Goal: Task Accomplishment & Management: Manage account settings

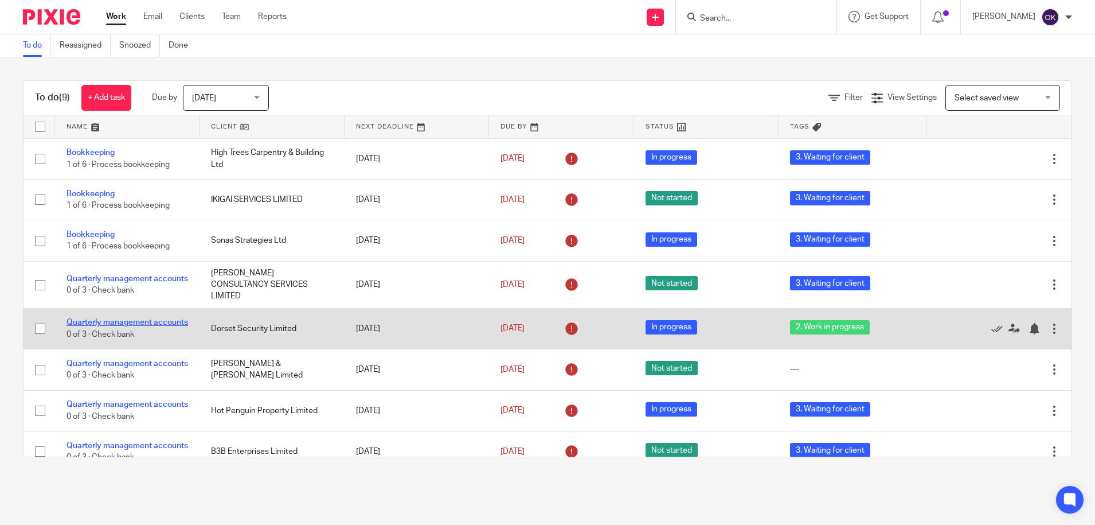
click at [108, 318] on link "Quarterly management accounts" at bounding box center [128, 322] width 122 height 8
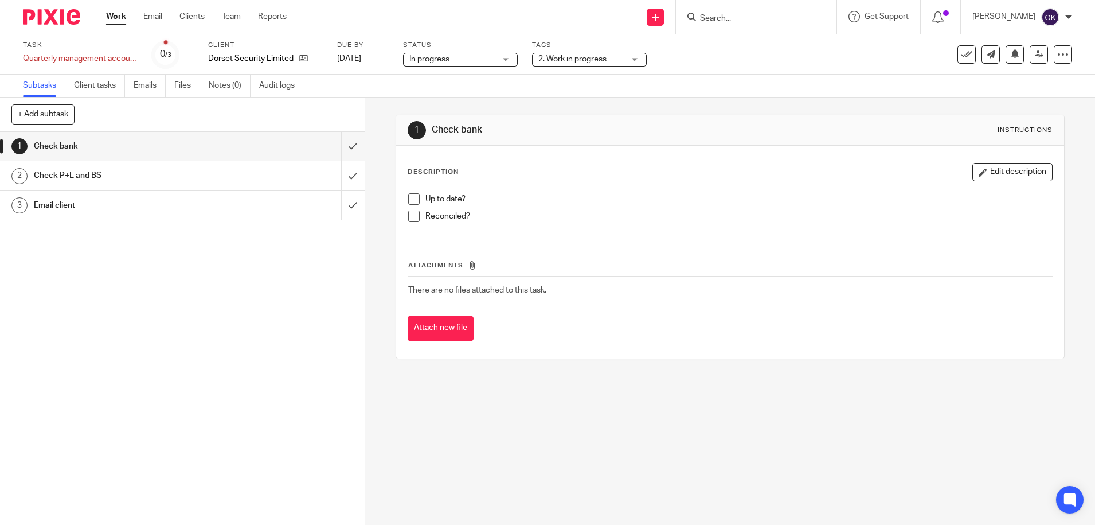
click at [562, 53] on div "2. Work in progress" at bounding box center [589, 60] width 115 height 14
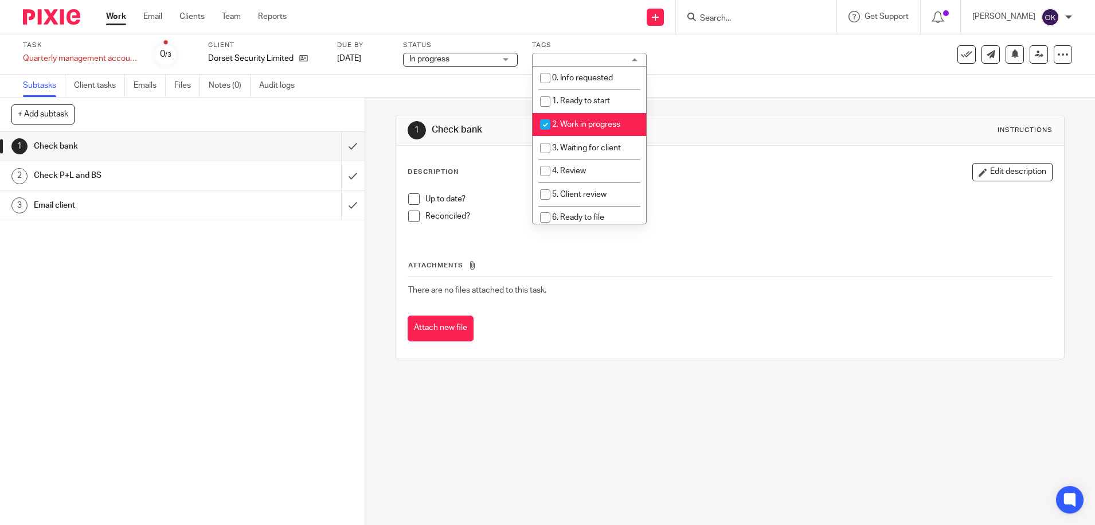
click at [551, 124] on input "checkbox" at bounding box center [545, 125] width 22 height 22
checkbox input "false"
click at [546, 143] on input "checkbox" at bounding box center [545, 148] width 22 height 22
checkbox input "true"
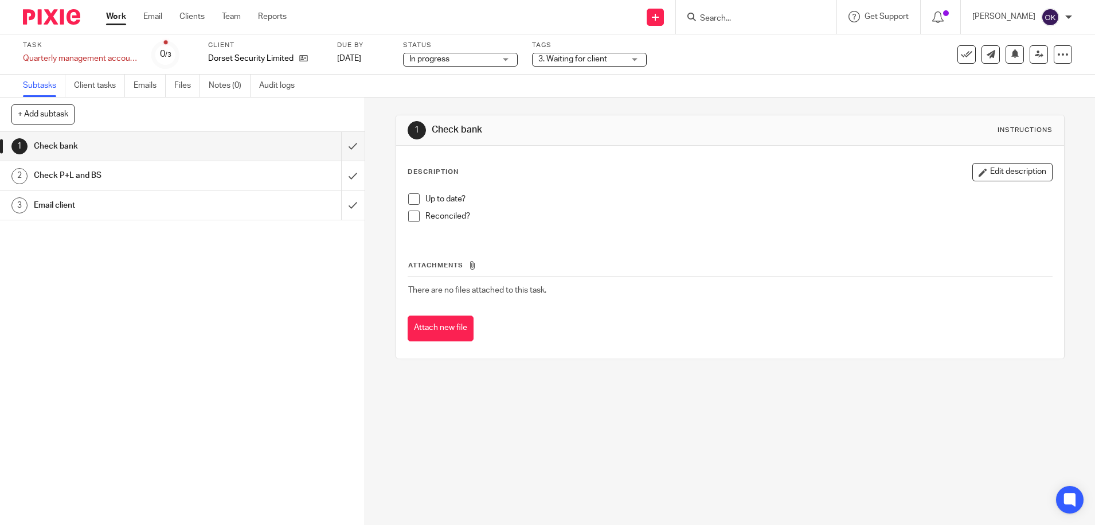
click at [74, 22] on img at bounding box center [51, 16] width 57 height 15
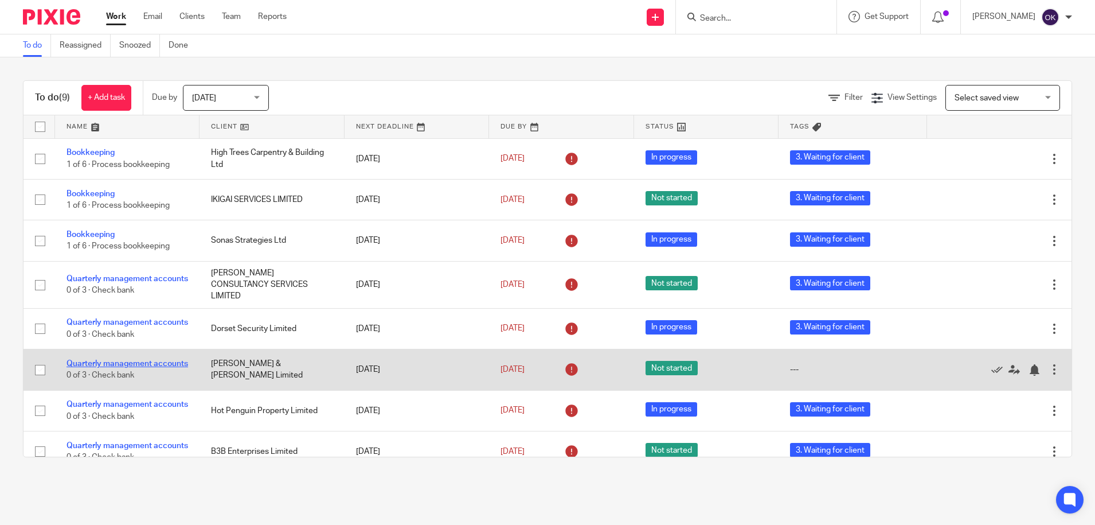
click at [130, 368] on link "Quarterly management accounts" at bounding box center [128, 364] width 122 height 8
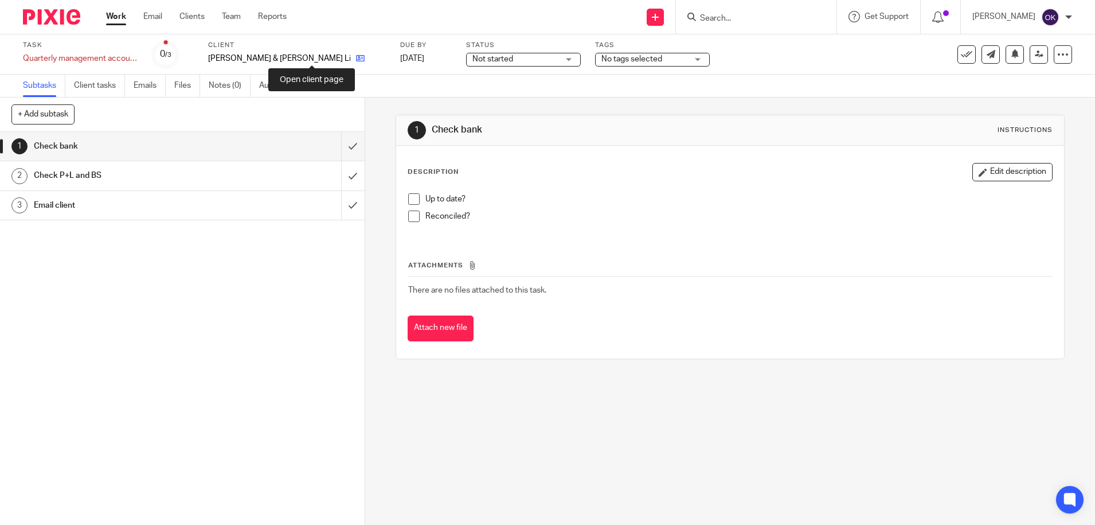
click at [356, 58] on icon at bounding box center [360, 58] width 9 height 9
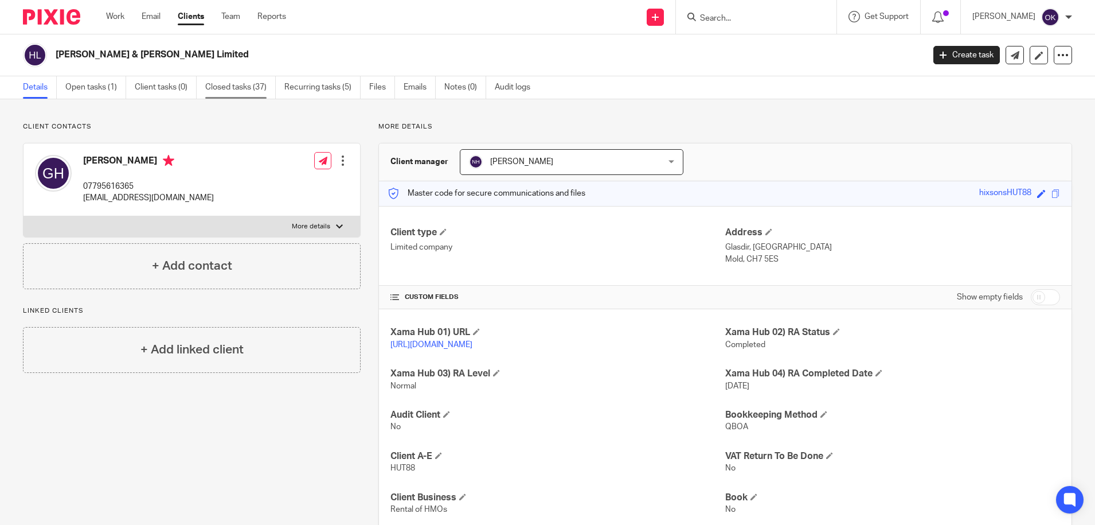
click at [214, 80] on link "Closed tasks (37)" at bounding box center [240, 87] width 71 height 22
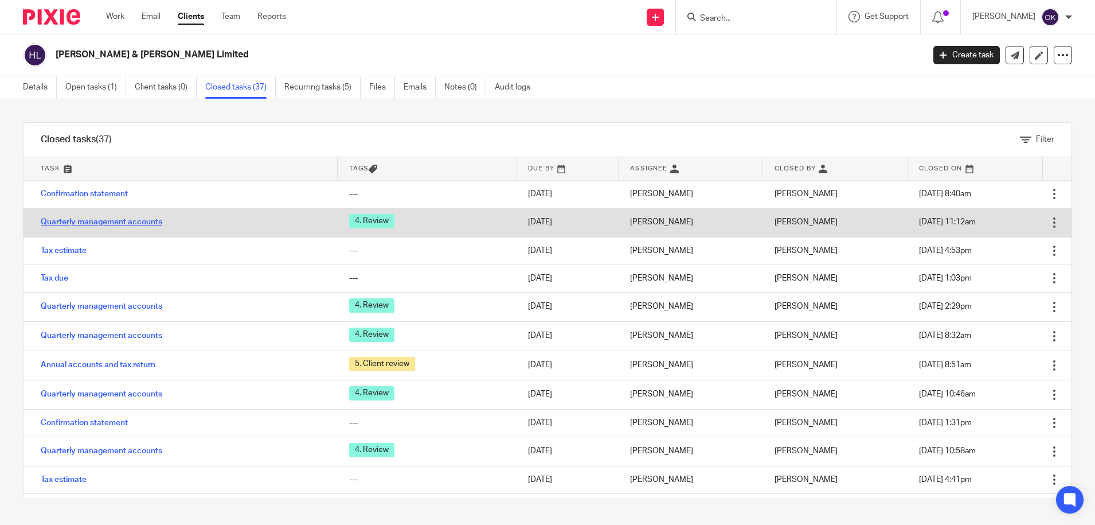
click at [110, 222] on link "Quarterly management accounts" at bounding box center [102, 222] width 122 height 8
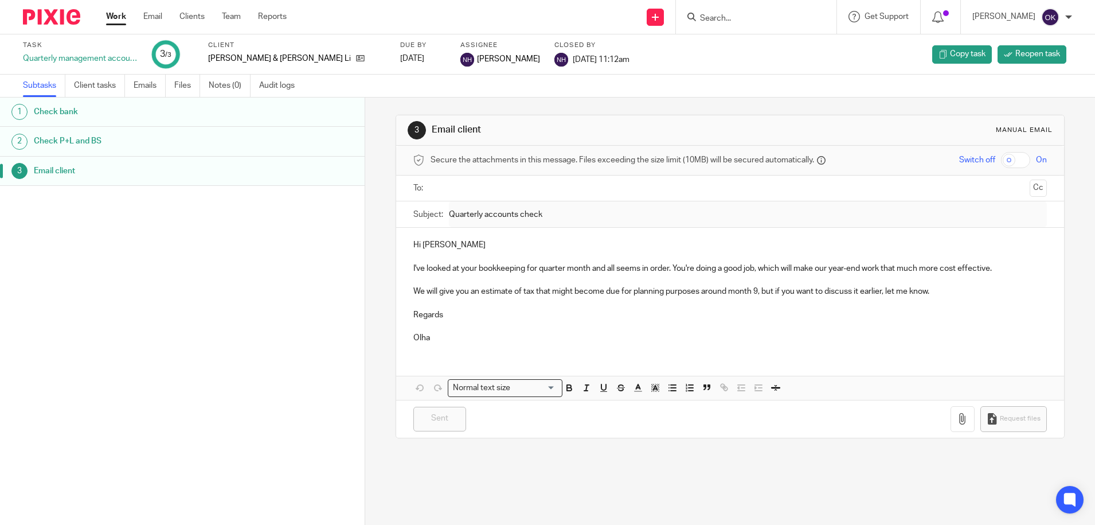
click at [136, 139] on h1 "Check P+L and BS" at bounding box center [140, 140] width 213 height 17
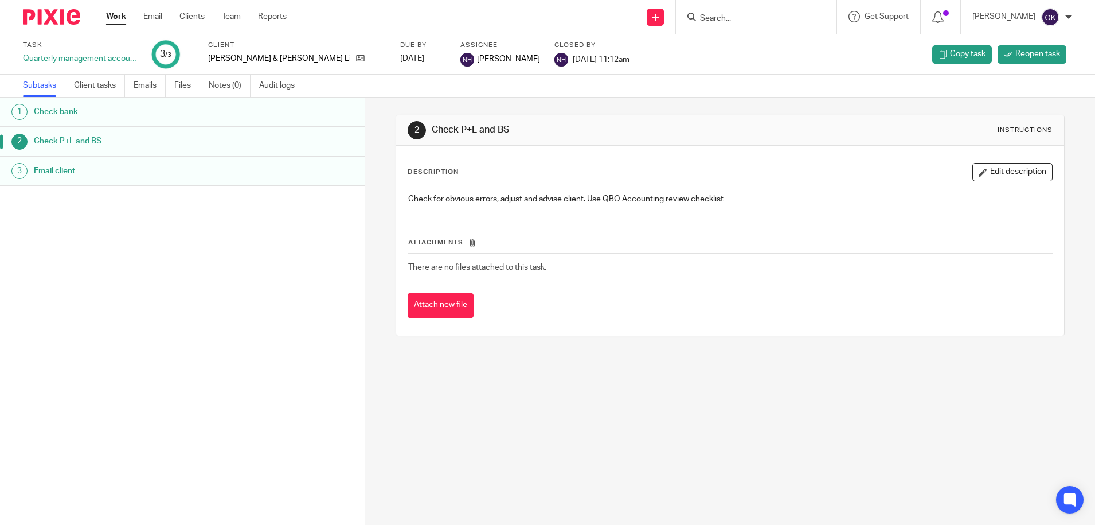
click at [142, 118] on h1 "Check bank" at bounding box center [140, 111] width 213 height 17
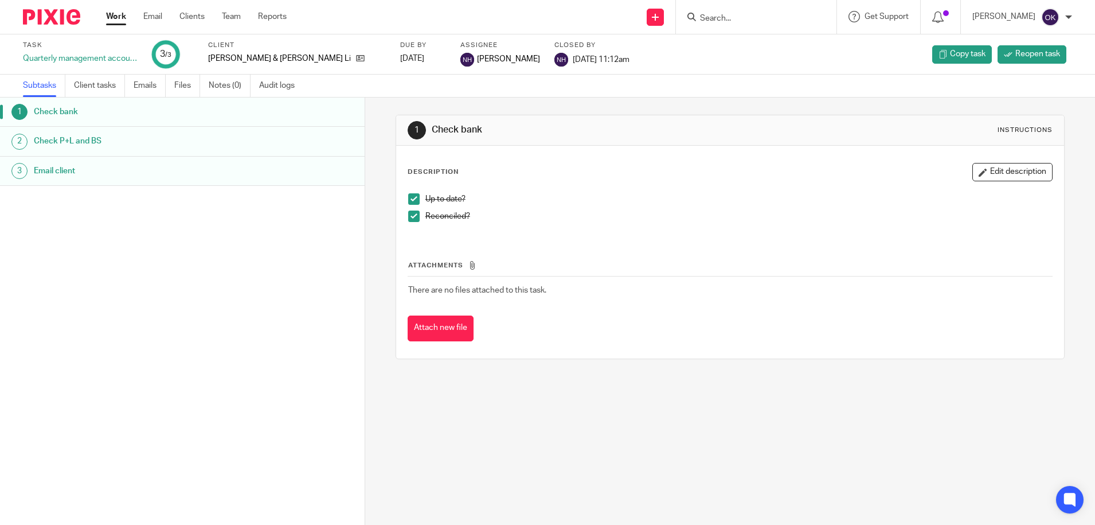
click at [154, 89] on link "Emails" at bounding box center [150, 86] width 32 height 22
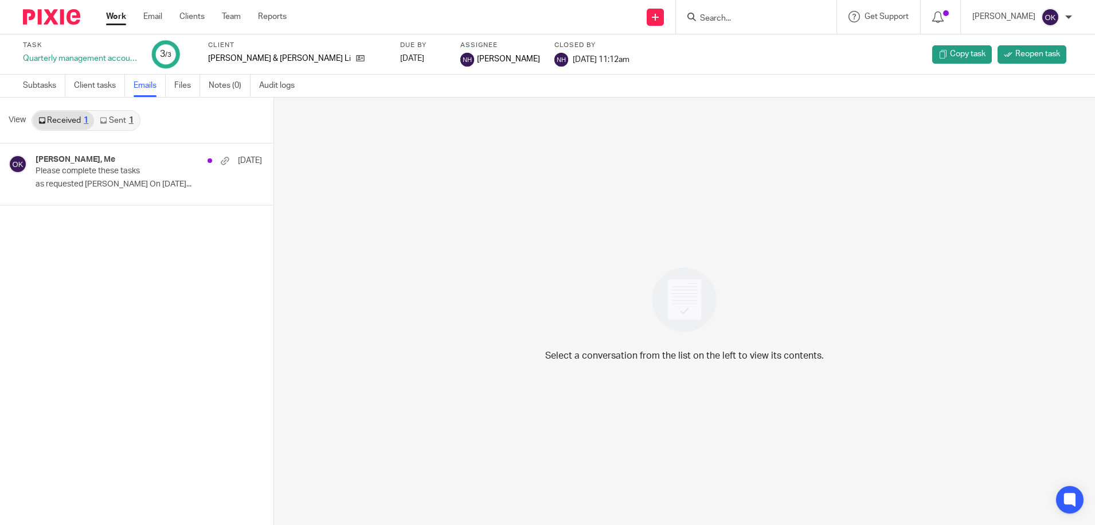
click at [127, 124] on link "Sent 1" at bounding box center [116, 120] width 45 height 18
click at [115, 175] on p "Please complete these tasks" at bounding box center [113, 171] width 154 height 10
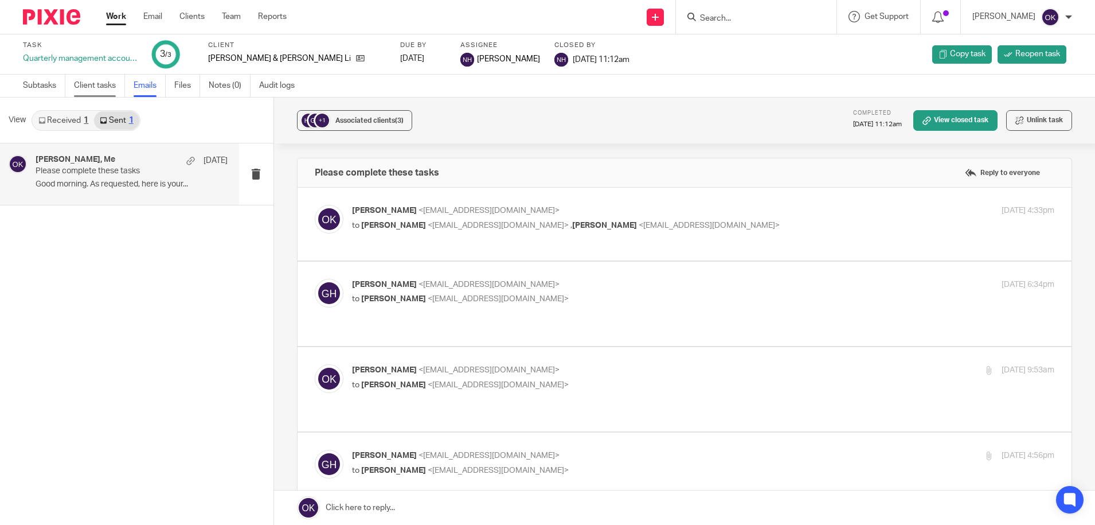
click at [111, 85] on link "Client tasks" at bounding box center [99, 86] width 51 height 22
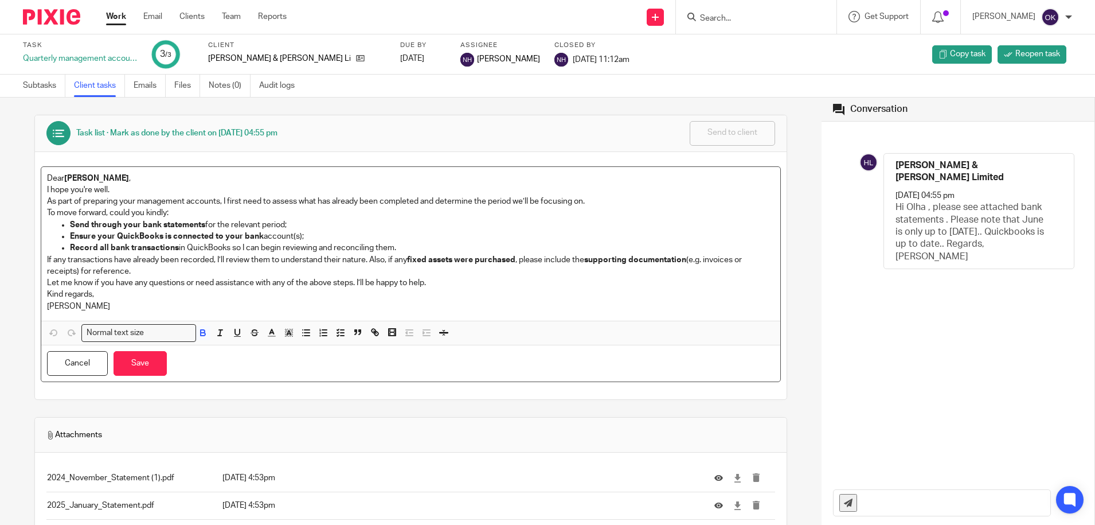
drag, startPoint x: 114, startPoint y: 306, endPoint x: 46, endPoint y: 173, distance: 149.3
click at [46, 173] on div "Dear Glenn , I hope you're well. As part of preparing your management accounts,…" at bounding box center [410, 244] width 739 height 154
copy div "Dear Glenn , I hope you're well. As part of preparing your management accounts,…"
click at [64, 21] on img at bounding box center [51, 16] width 57 height 15
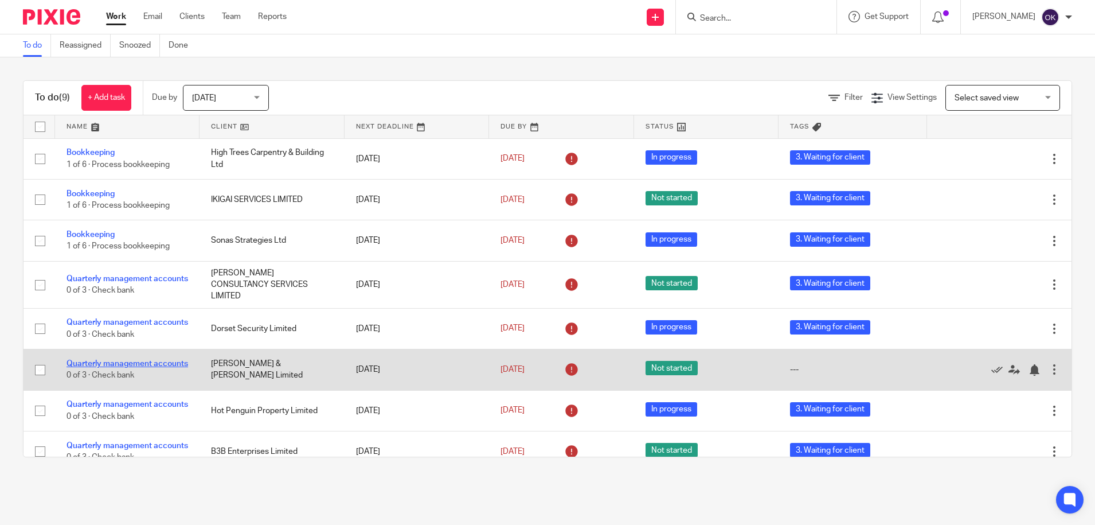
click at [102, 365] on link "Quarterly management accounts" at bounding box center [128, 364] width 122 height 8
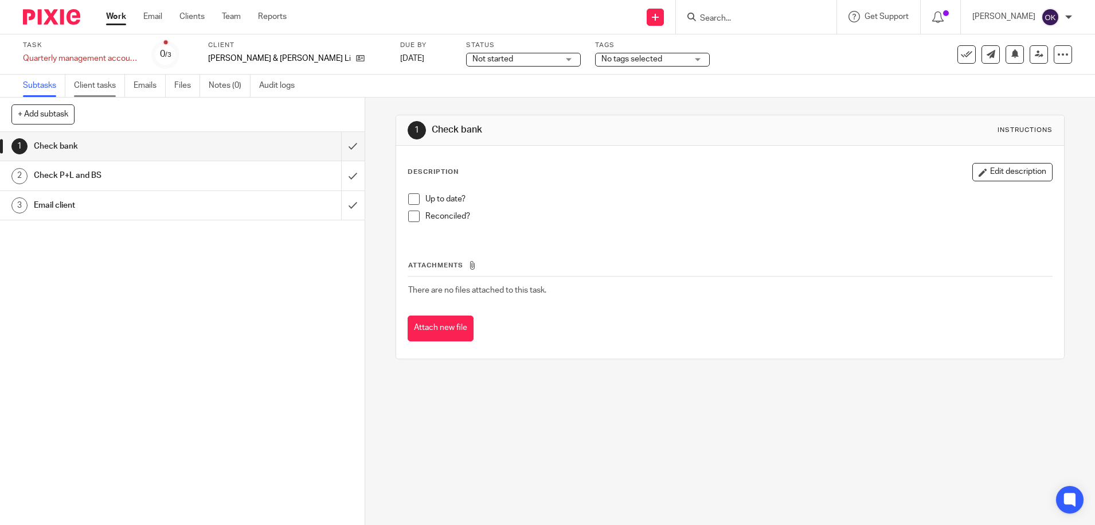
click at [113, 85] on link "Client tasks" at bounding box center [99, 86] width 51 height 22
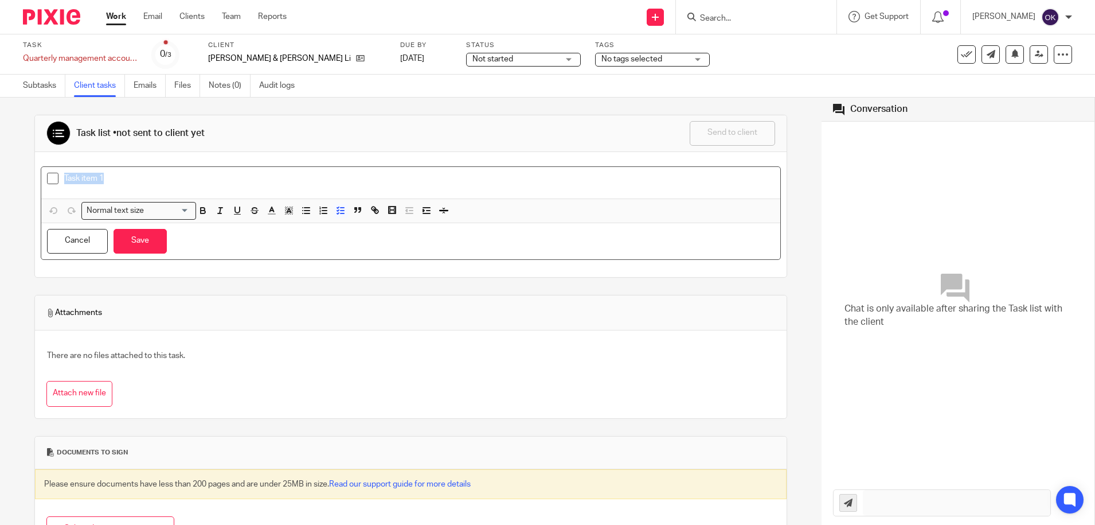
drag, startPoint x: 107, startPoint y: 177, endPoint x: -1, endPoint y: 175, distance: 107.8
click at [0, 175] on html "Work Email Clients Team Reports Work Email Clients Team Reports Settings Send n…" at bounding box center [547, 262] width 1095 height 525
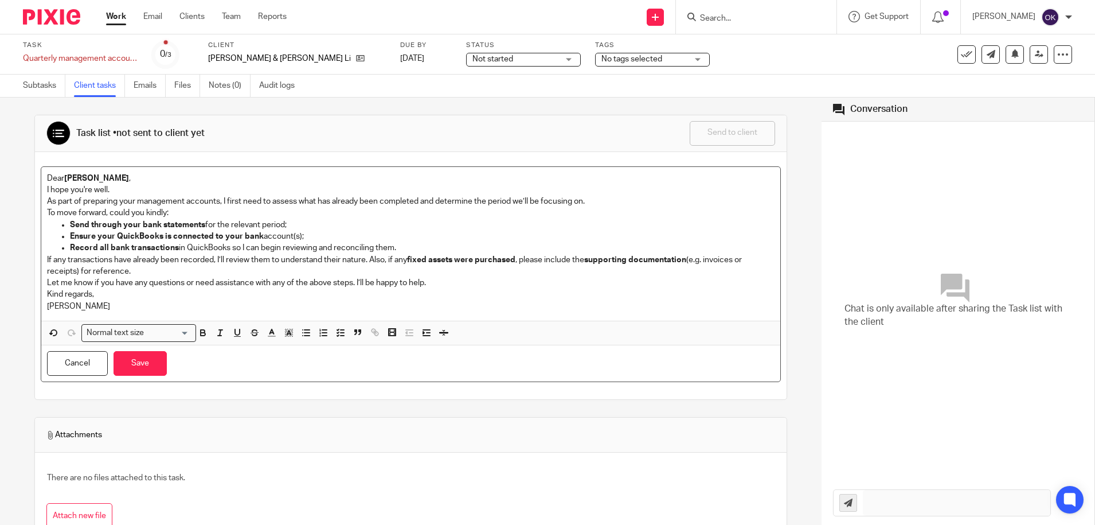
click at [285, 224] on p "Send through your bank statements for the relevant period;" at bounding box center [422, 224] width 705 height 11
click at [239, 234] on strong "Ensure your QuickBooks is connected to your bank" at bounding box center [167, 236] width 194 height 8
click at [300, 235] on p "Ensure your QuickBooks is connected to your bank account(s);" at bounding box center [422, 236] width 705 height 11
click at [303, 235] on p "Ensure your QuickBooks is connected to your bank account(s) (;" at bounding box center [422, 236] width 705 height 11
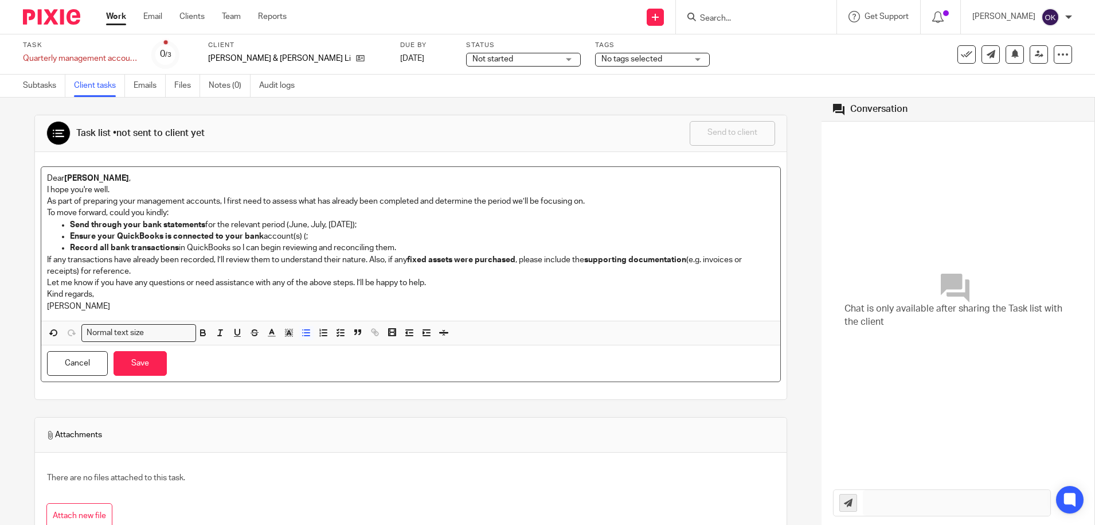
click at [303, 235] on p "Ensure your QuickBooks is connected to your bank account(s) (;" at bounding box center [422, 236] width 705 height 11
click at [306, 235] on p "Ensure your QuickBooks is connected to your bank account(s) (;" at bounding box center [422, 236] width 705 height 11
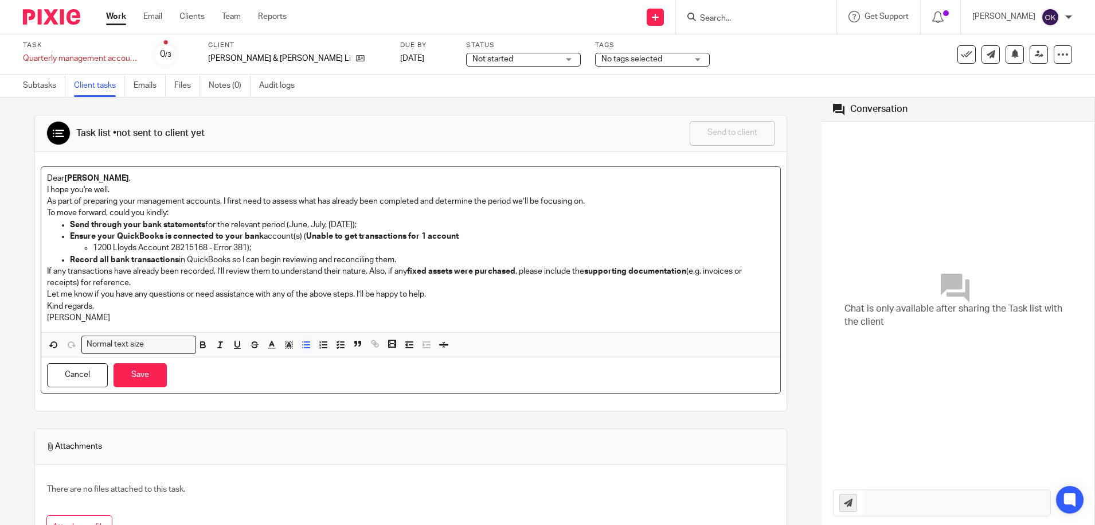
click at [93, 250] on p "1200 Lloyds Account 28215168 - Error 381);" at bounding box center [434, 247] width 682 height 11
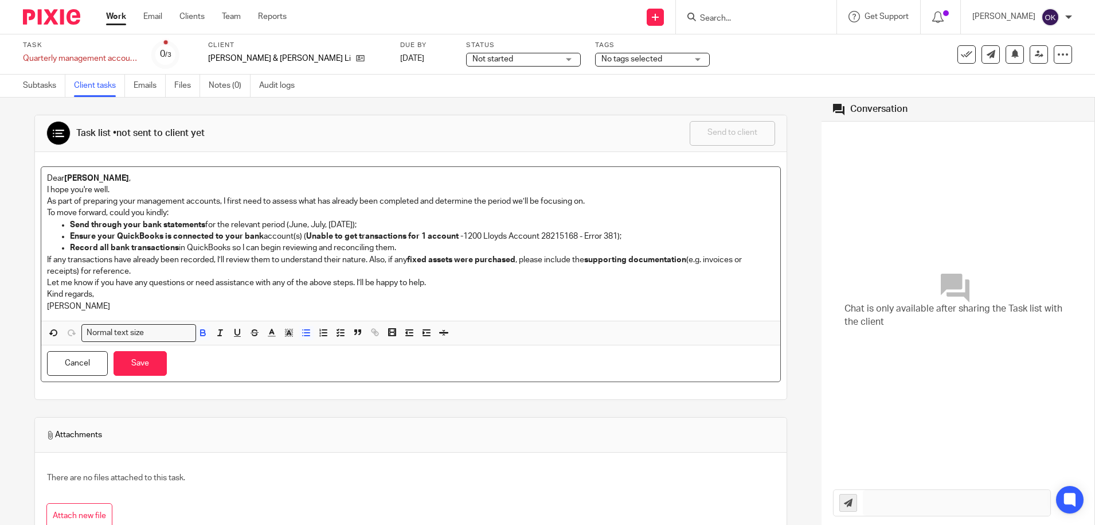
click at [212, 253] on p "Record all bank transactions in QuickBooks so I can begin reviewing and reconci…" at bounding box center [422, 247] width 705 height 11
click at [95, 257] on p "If any transactions have already been recorded, I’ll review them to understand …" at bounding box center [411, 266] width 728 height 24
click at [140, 366] on button "Save" at bounding box center [140, 363] width 53 height 25
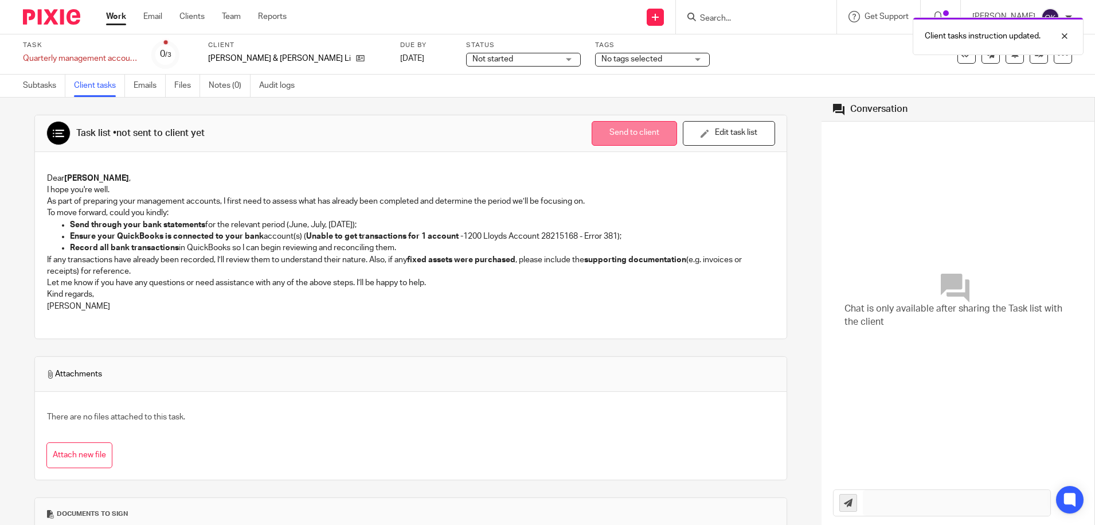
click at [593, 141] on button "Send to client" at bounding box center [634, 133] width 85 height 25
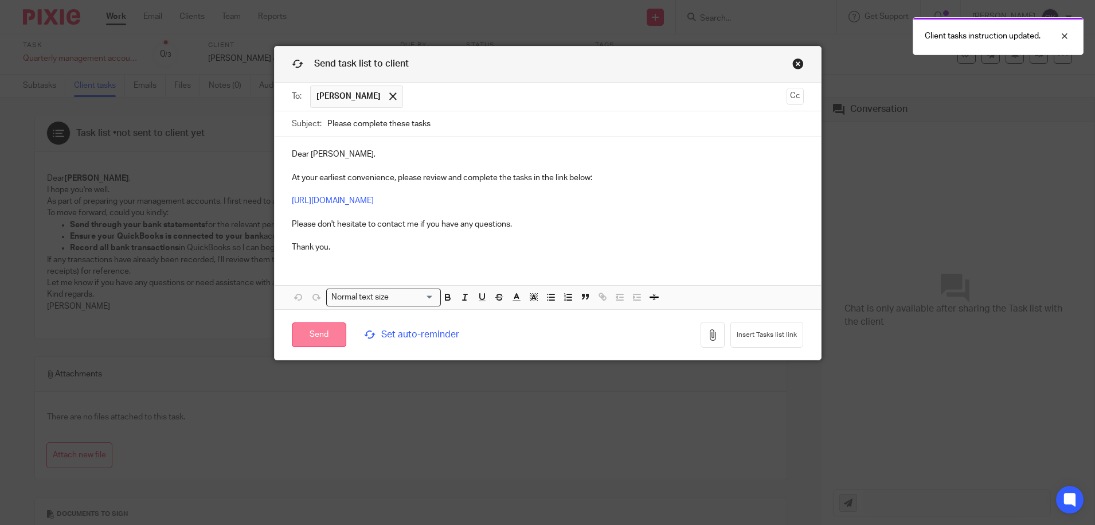
click at [319, 335] on input "Send" at bounding box center [319, 334] width 54 height 25
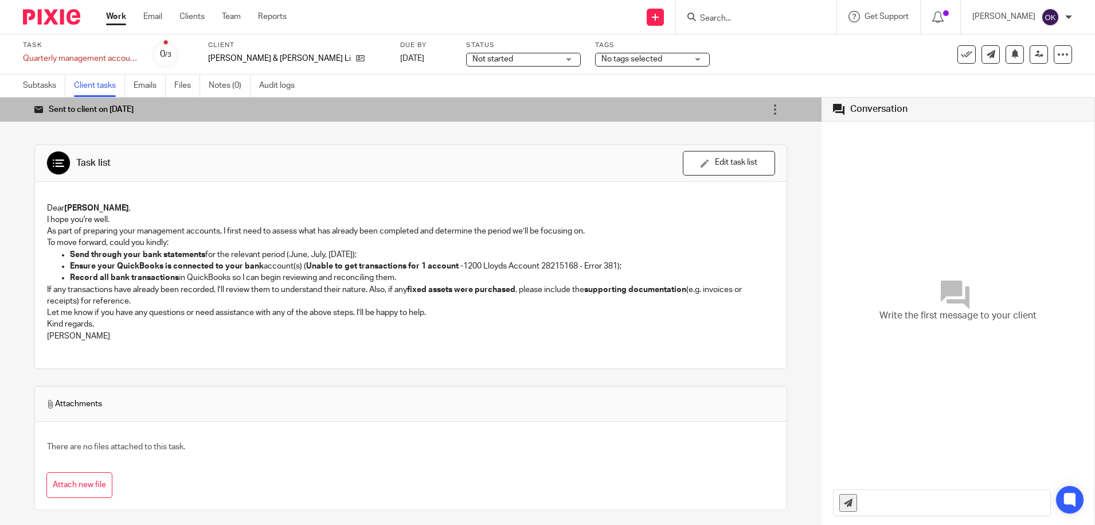
click at [67, 18] on img at bounding box center [51, 16] width 57 height 15
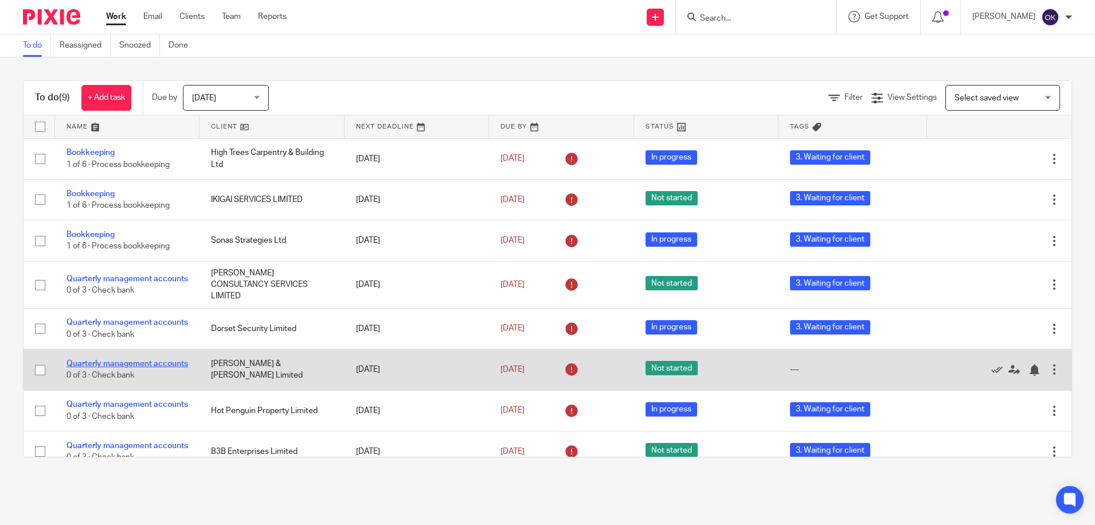
click at [90, 366] on link "Quarterly management accounts" at bounding box center [128, 364] width 122 height 8
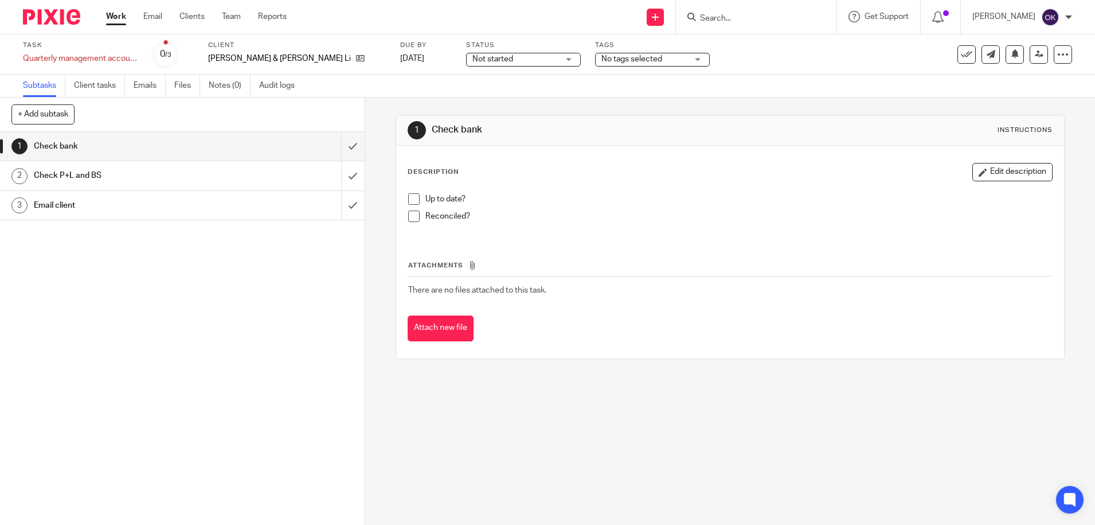
click at [602, 58] on span "No tags selected" at bounding box center [632, 59] width 61 height 8
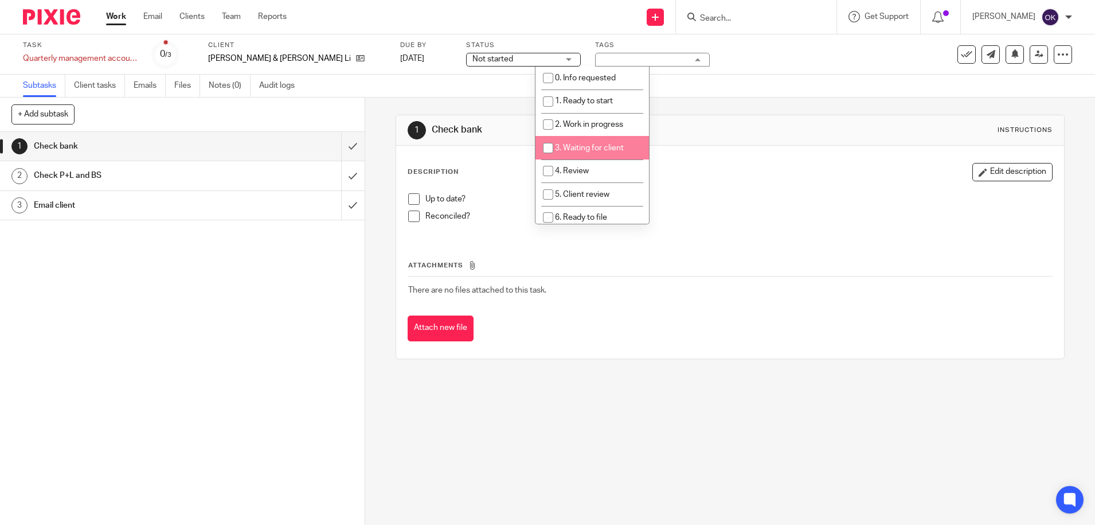
click at [581, 147] on span "3. Waiting for client" at bounding box center [589, 148] width 69 height 8
checkbox input "true"
click at [41, 22] on img at bounding box center [51, 16] width 57 height 15
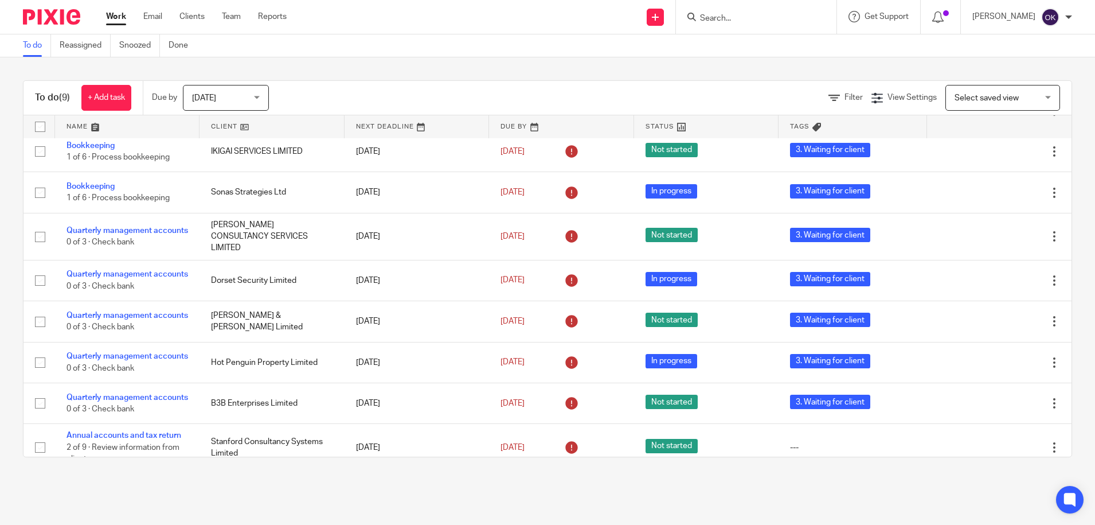
scroll to position [87, 0]
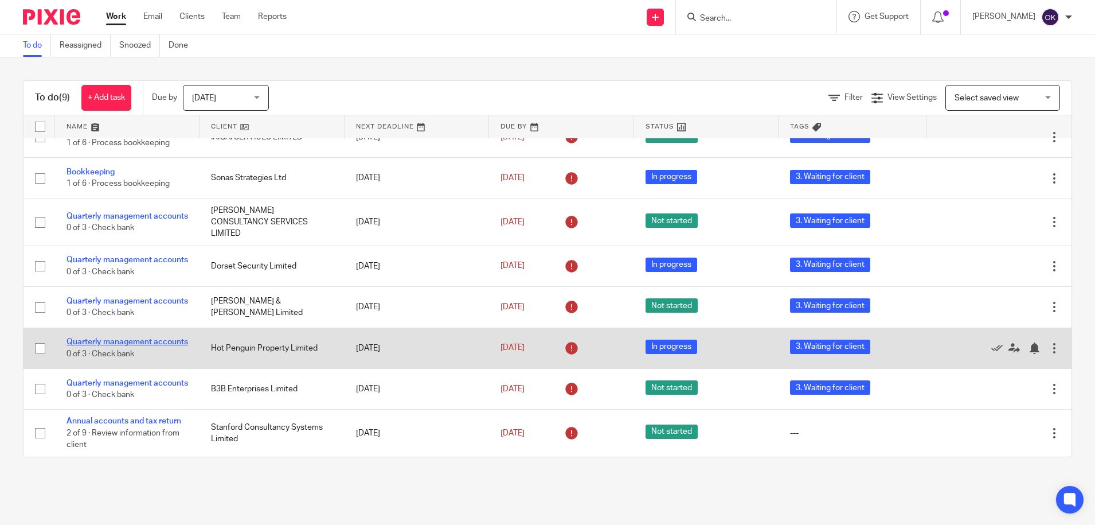
click at [95, 338] on link "Quarterly management accounts" at bounding box center [128, 342] width 122 height 8
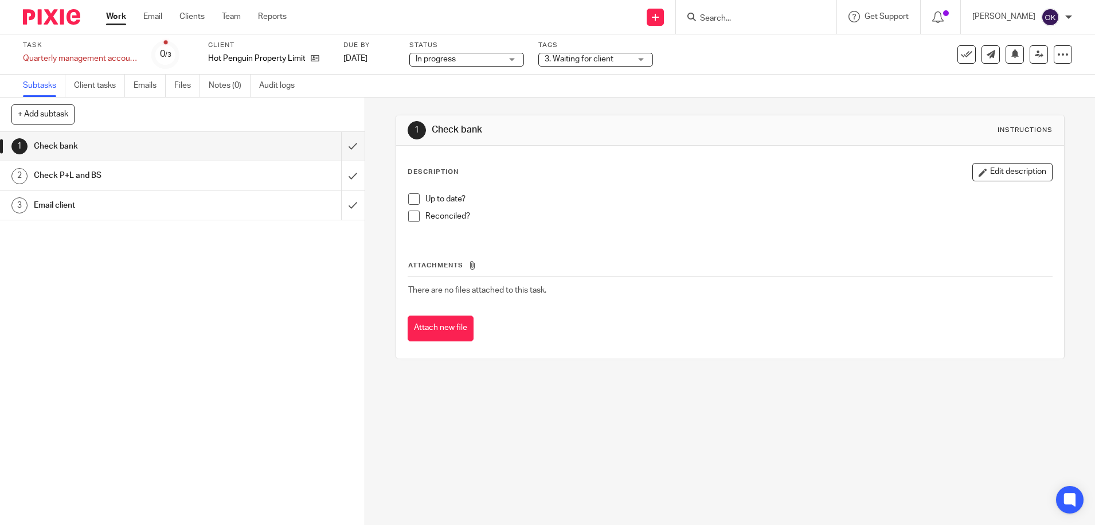
click at [96, 74] on div "Task Quarterly management accounts Save Quarterly management accounts 0 /3 Clie…" at bounding box center [547, 54] width 1095 height 40
click at [94, 81] on link "Client tasks" at bounding box center [99, 86] width 51 height 22
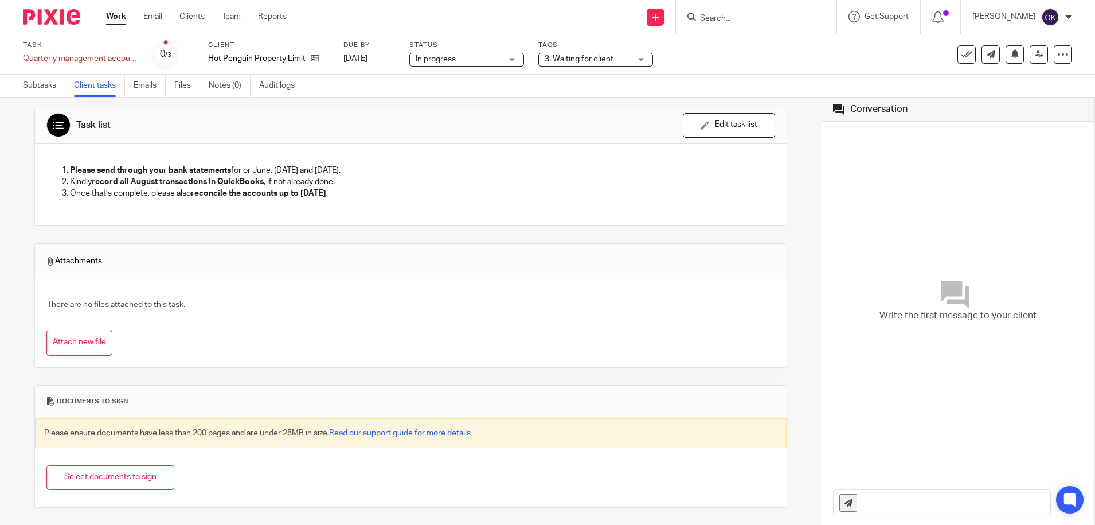
scroll to position [38, 0]
click at [44, 23] on img at bounding box center [51, 16] width 57 height 15
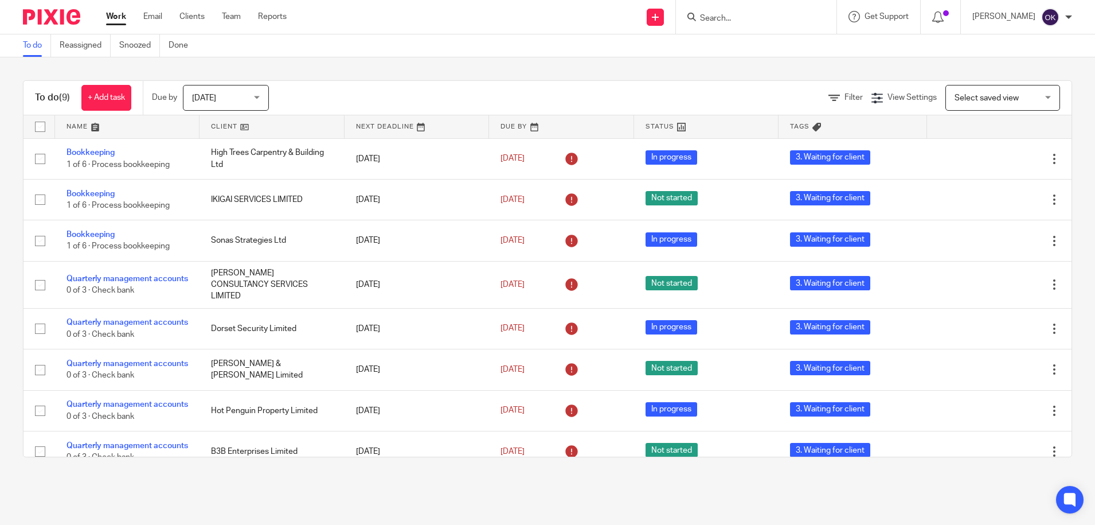
scroll to position [72, 0]
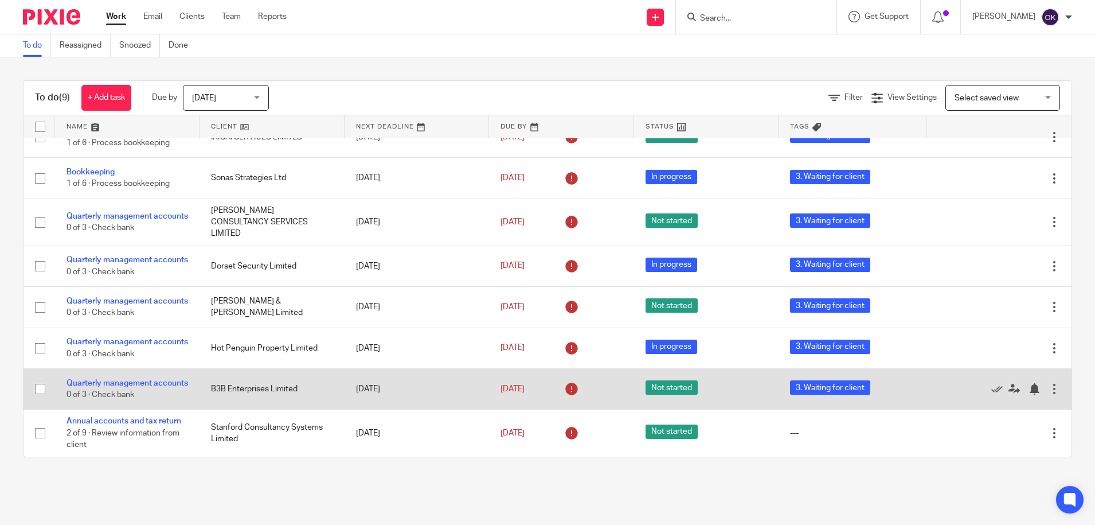
click at [95, 396] on td "Quarterly management accounts 0 of 3 · Check bank" at bounding box center [127, 388] width 145 height 41
click at [95, 387] on link "Quarterly management accounts" at bounding box center [128, 383] width 122 height 8
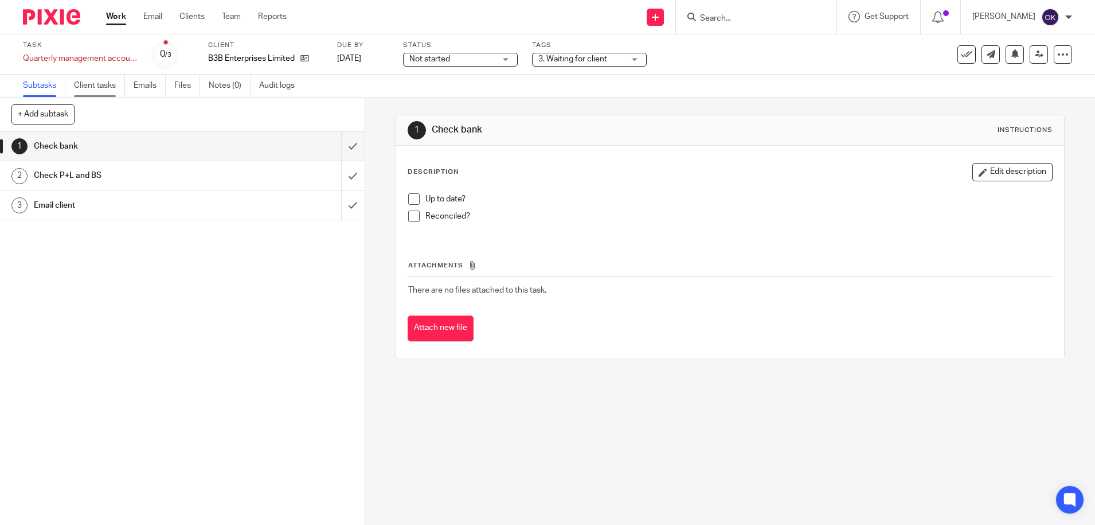
click at [103, 80] on link "Client tasks" at bounding box center [99, 86] width 51 height 22
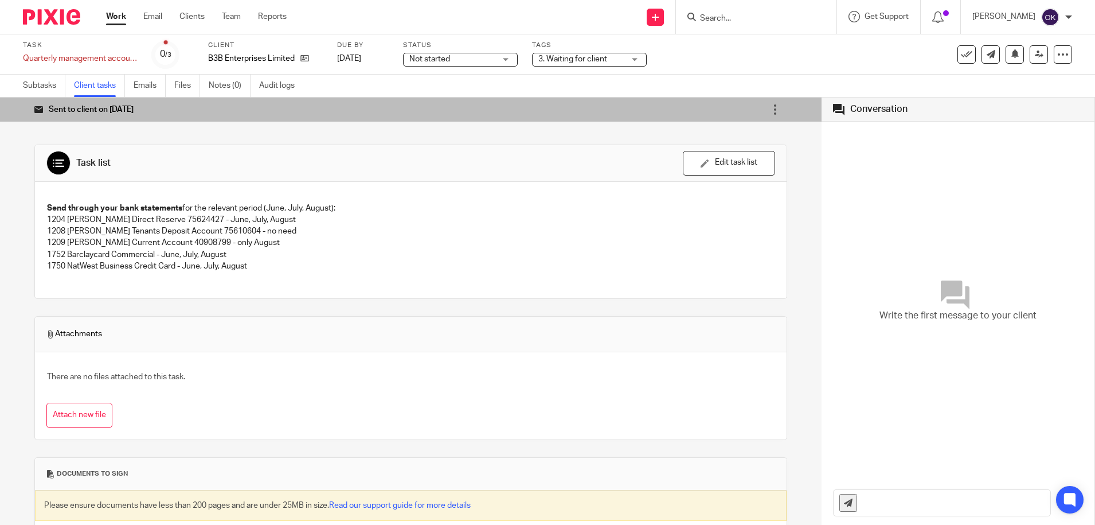
click at [75, 19] on img at bounding box center [51, 16] width 57 height 15
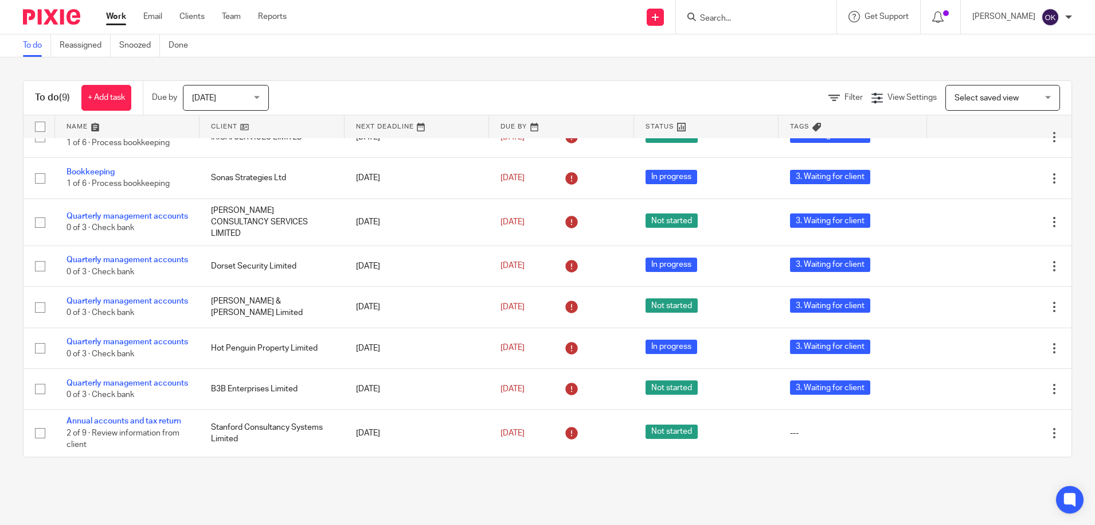
scroll to position [87, 0]
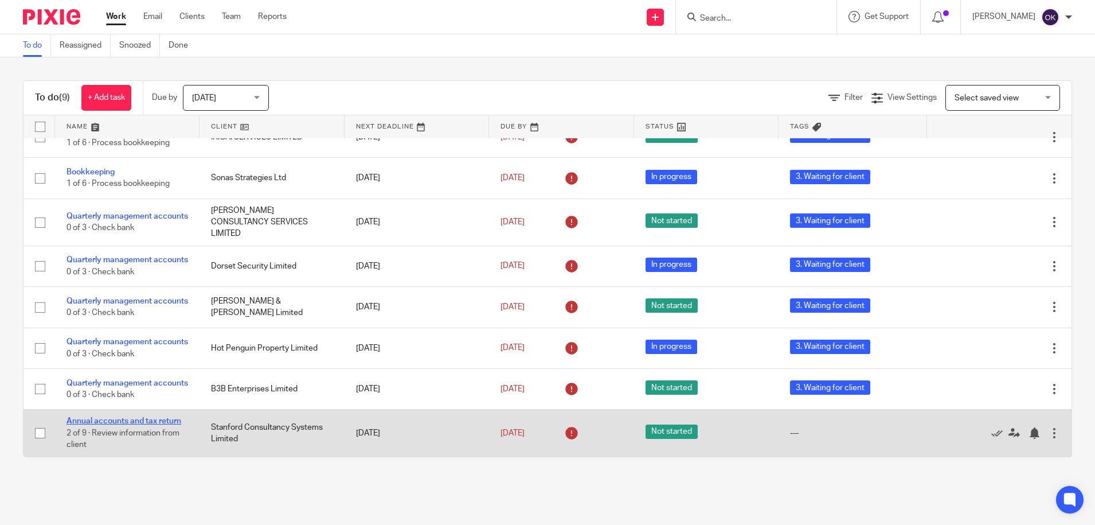
click at [123, 421] on link "Annual accounts and tax return" at bounding box center [124, 421] width 115 height 8
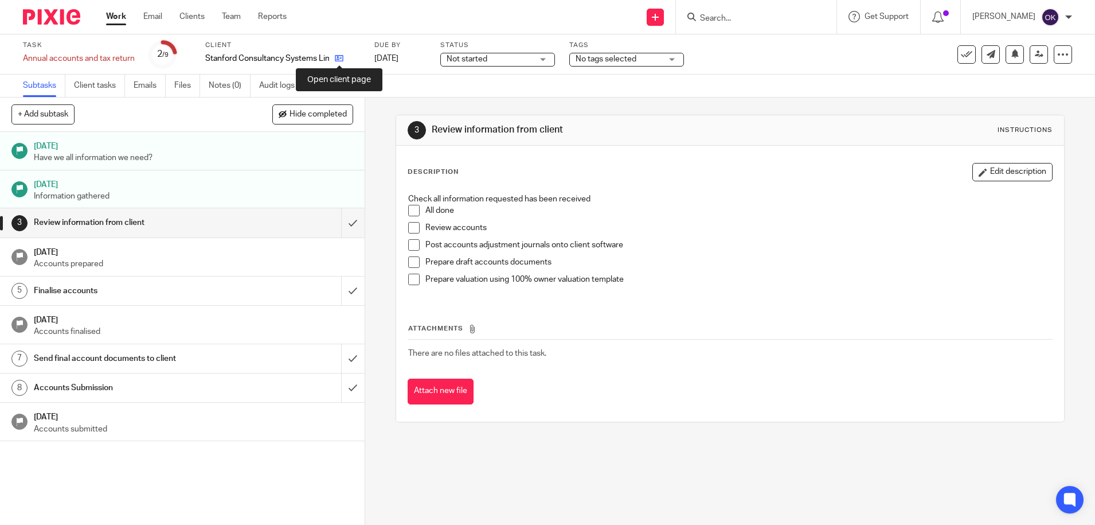
click at [339, 59] on icon at bounding box center [339, 58] width 9 height 9
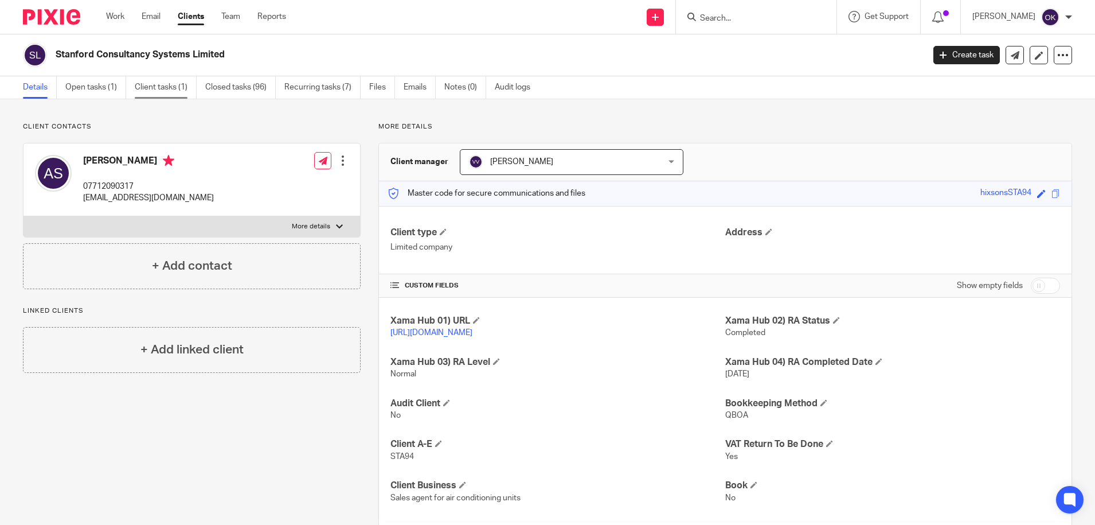
click at [166, 87] on link "Client tasks (1)" at bounding box center [166, 87] width 62 height 22
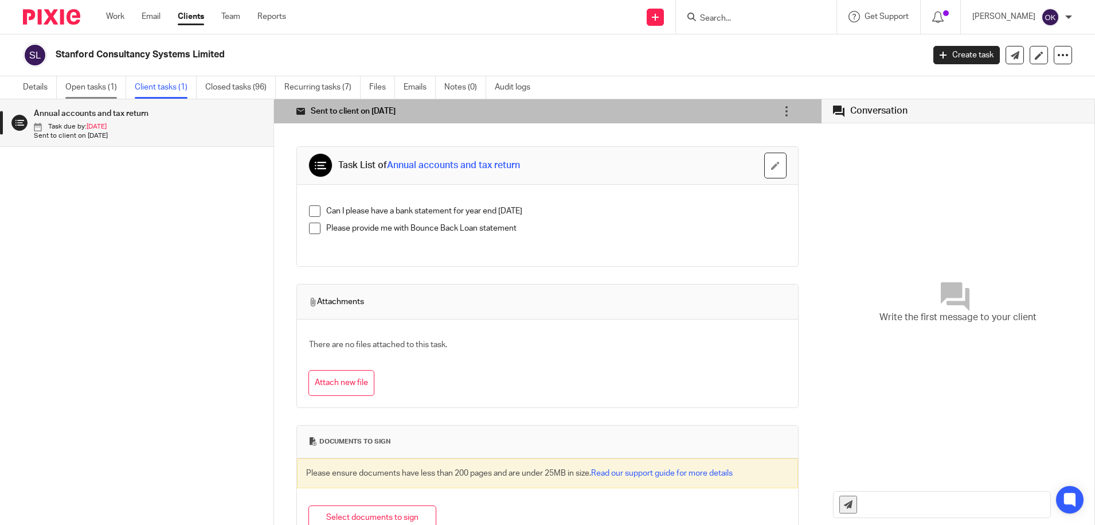
click at [88, 88] on link "Open tasks (1)" at bounding box center [95, 87] width 61 height 22
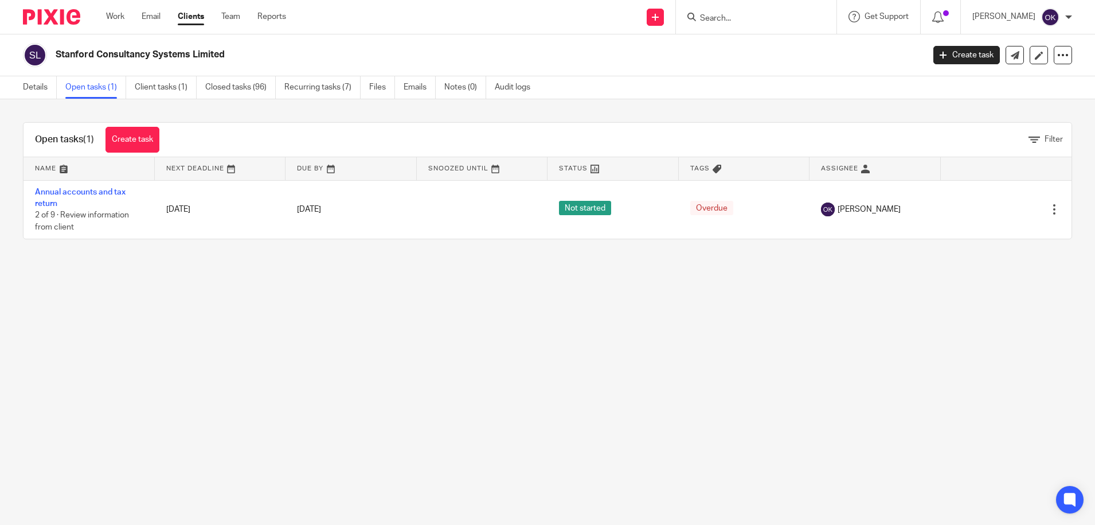
click at [45, 20] on img at bounding box center [51, 16] width 57 height 15
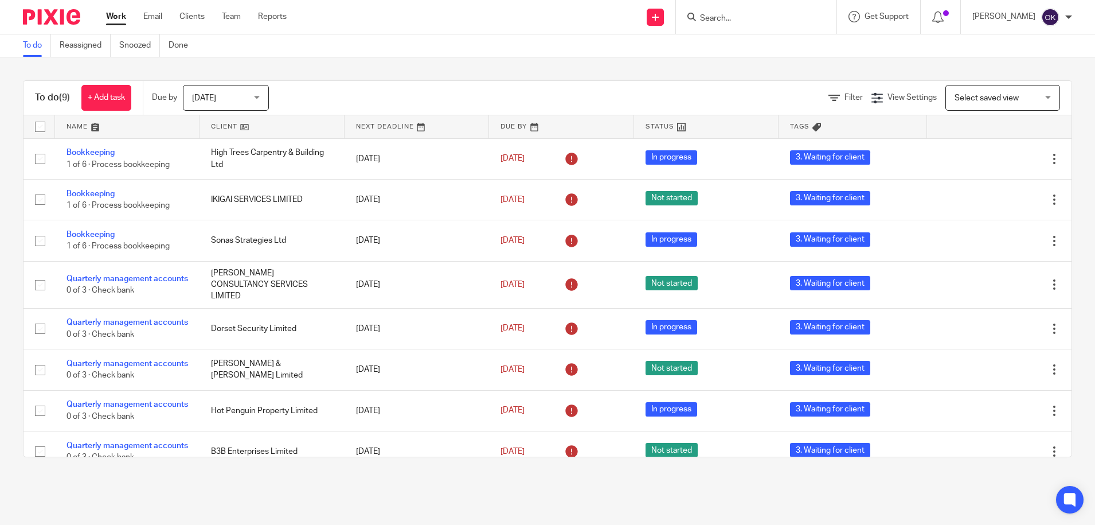
scroll to position [87, 0]
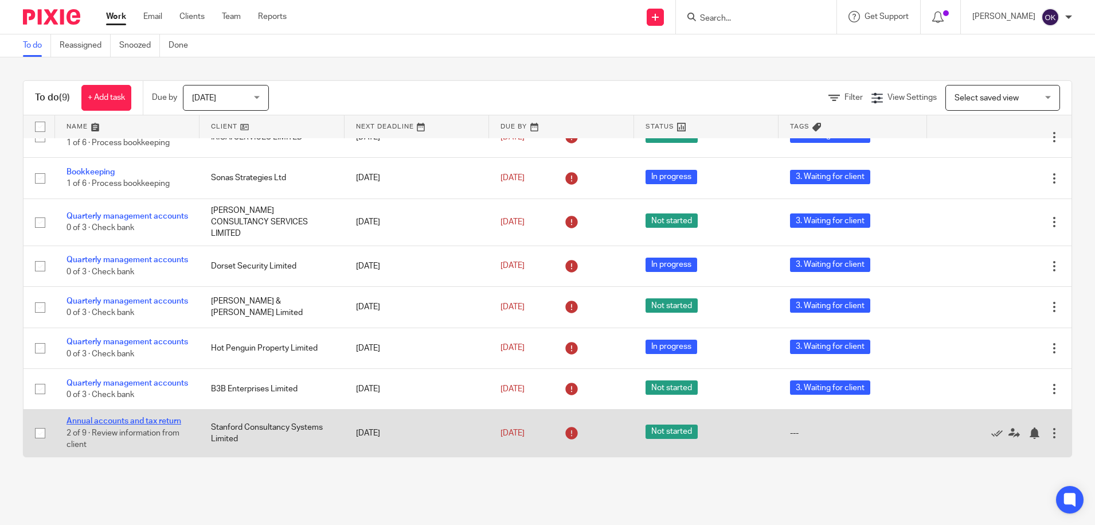
click at [143, 420] on link "Annual accounts and tax return" at bounding box center [124, 421] width 115 height 8
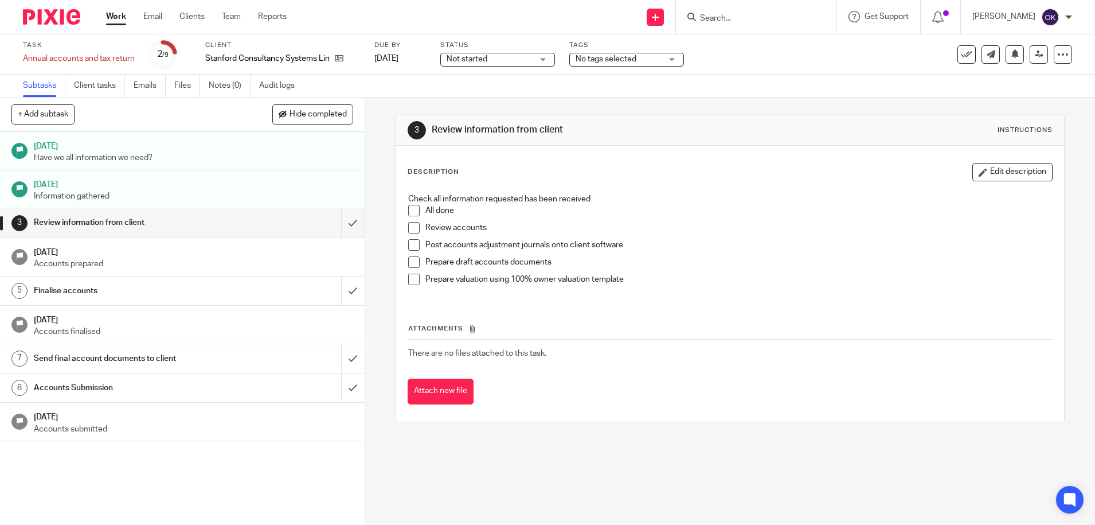
click at [610, 53] on div "No tags selected" at bounding box center [626, 60] width 115 height 14
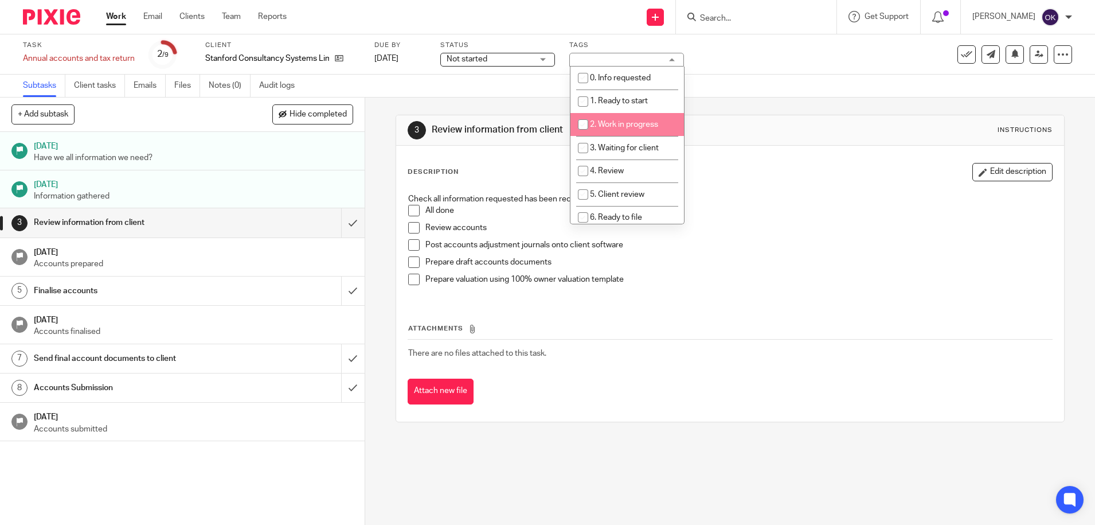
click at [583, 120] on input "checkbox" at bounding box center [583, 125] width 22 height 22
checkbox input "true"
click at [35, 10] on img at bounding box center [51, 16] width 57 height 15
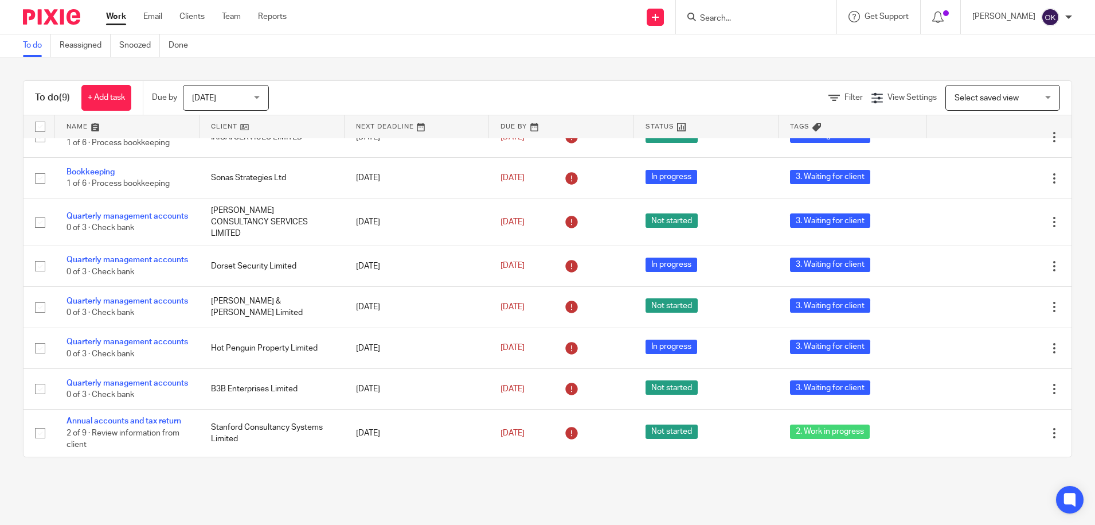
scroll to position [87, 0]
